Goal: Task Accomplishment & Management: Complete application form

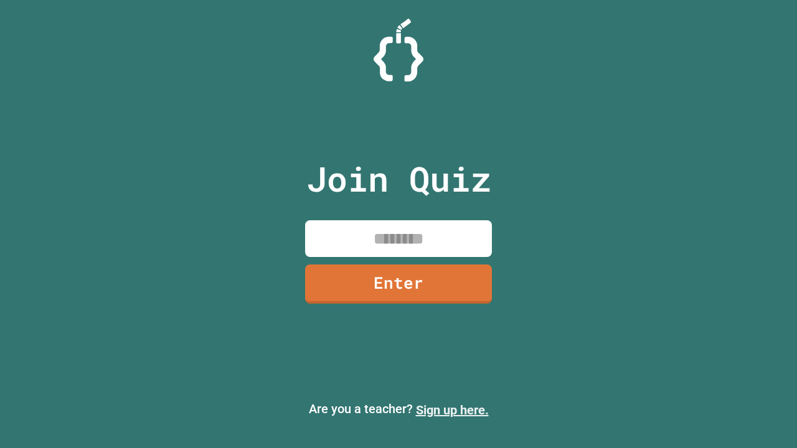
click at [452, 410] on link "Sign up here." at bounding box center [452, 410] width 73 height 15
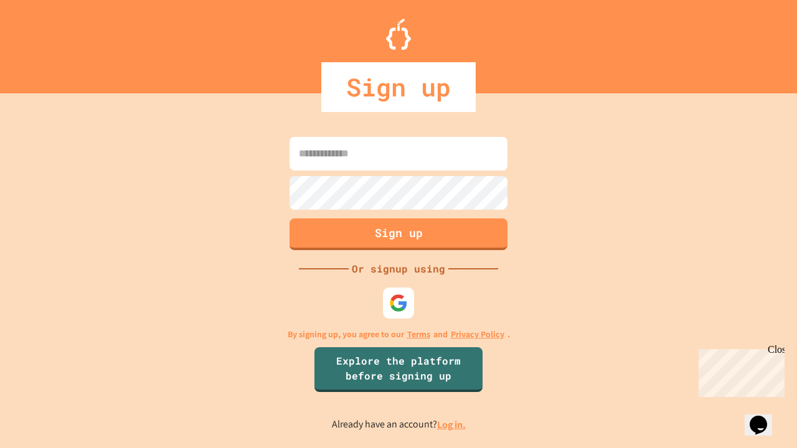
click at [452, 425] on link "Log in." at bounding box center [451, 425] width 29 height 13
